Goal: Information Seeking & Learning: Find specific fact

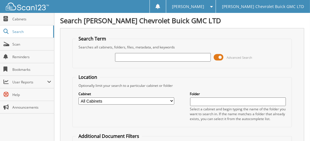
click at [138, 58] on input "text" at bounding box center [163, 57] width 96 height 9
type input "r"
type input "tr101168"
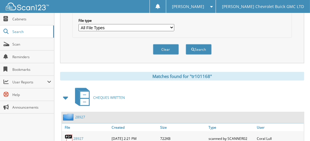
scroll to position [214, 0]
